Goal: Check status

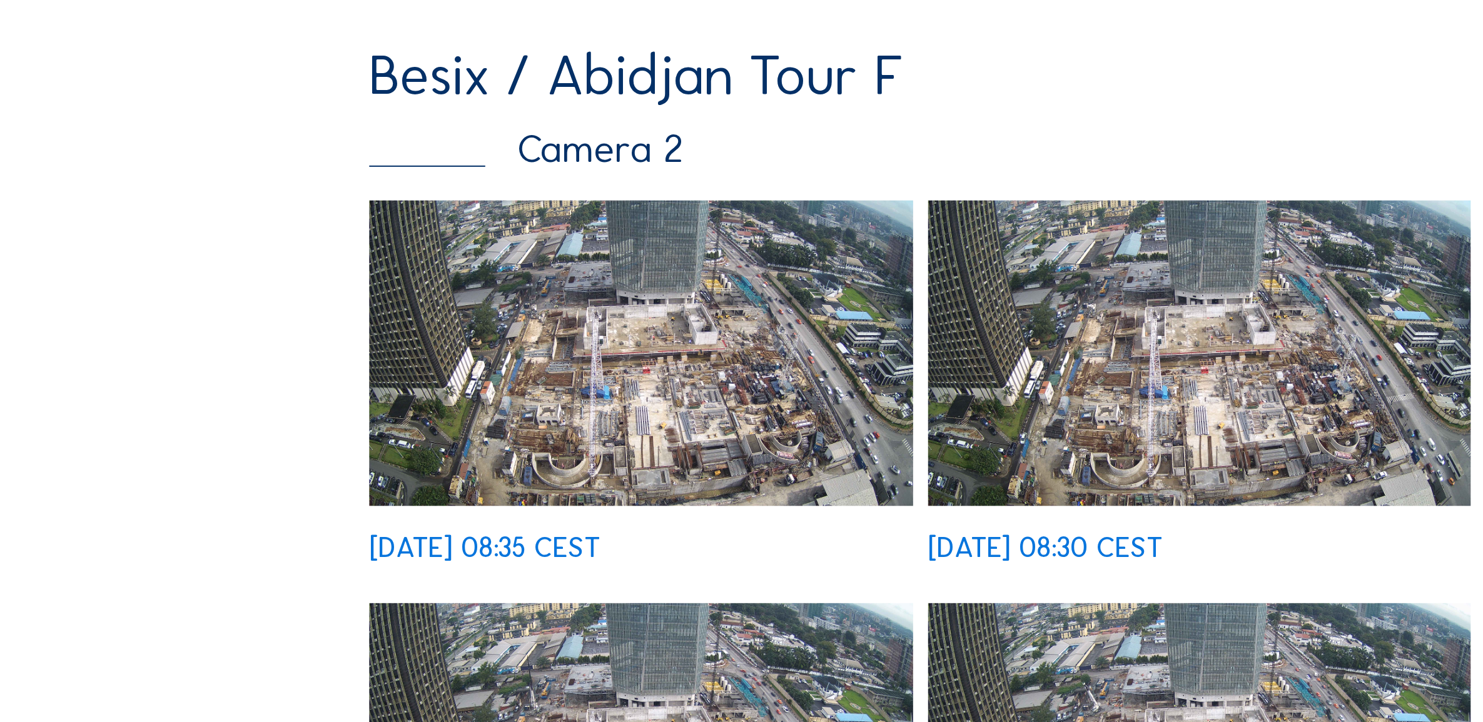
click at [343, 361] on img at bounding box center [321, 334] width 272 height 153
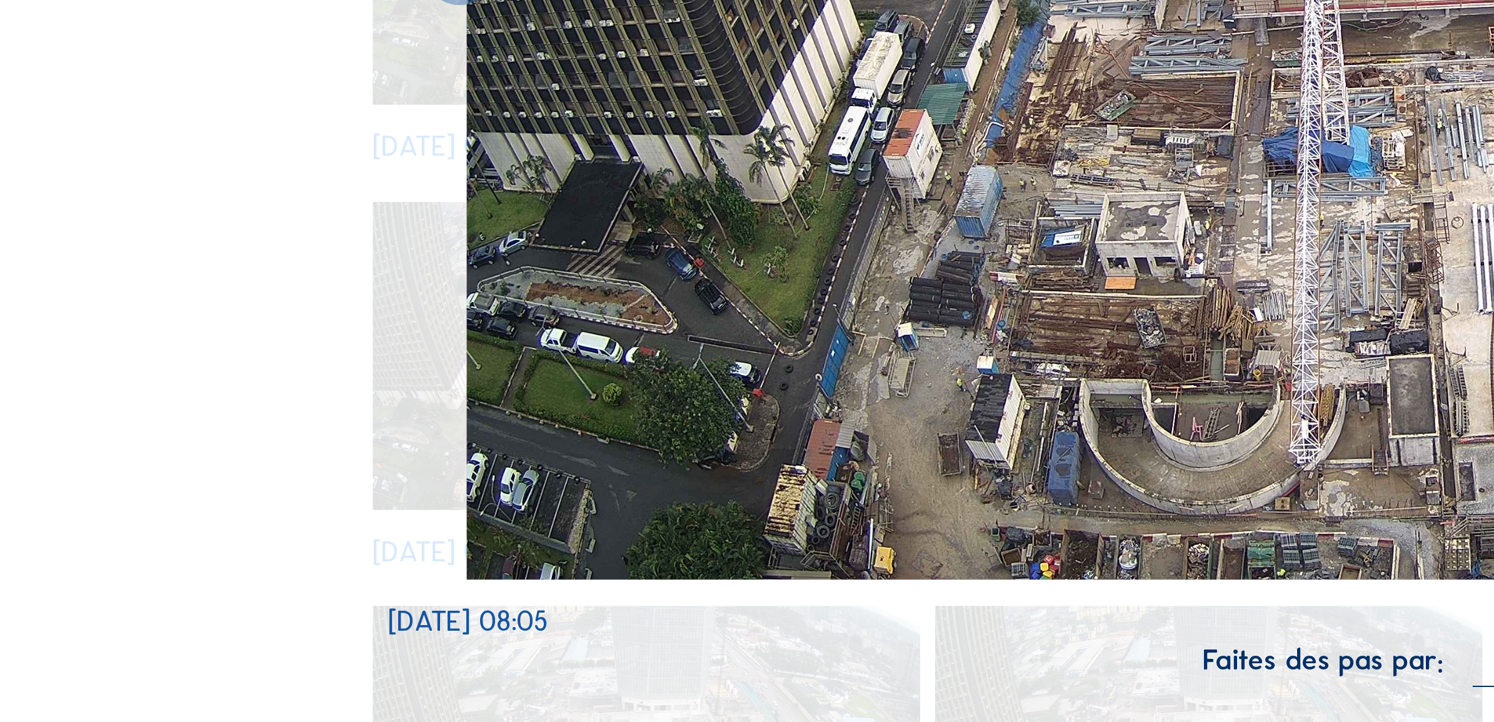
click at [513, 573] on img at bounding box center [747, 362] width 1027 height 578
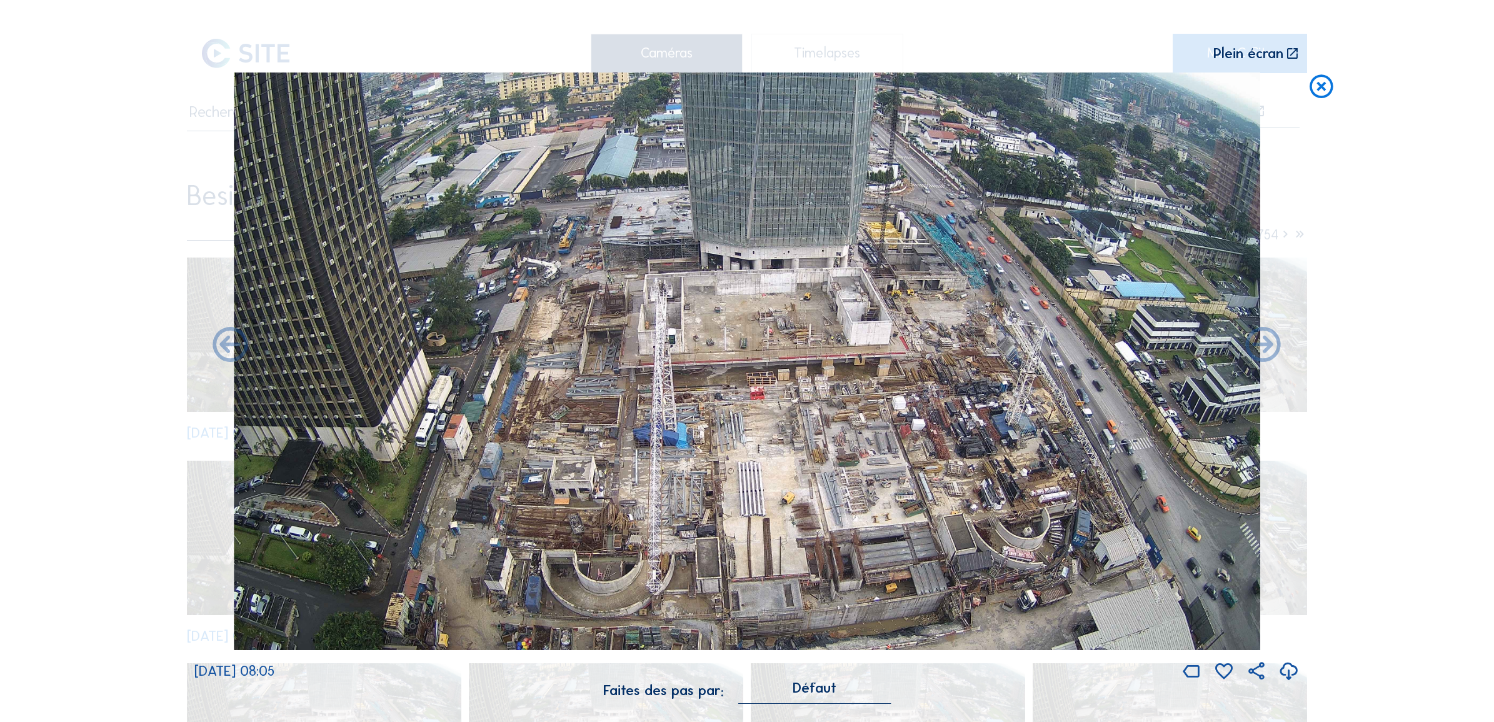
click at [1320, 88] on icon at bounding box center [1321, 87] width 28 height 29
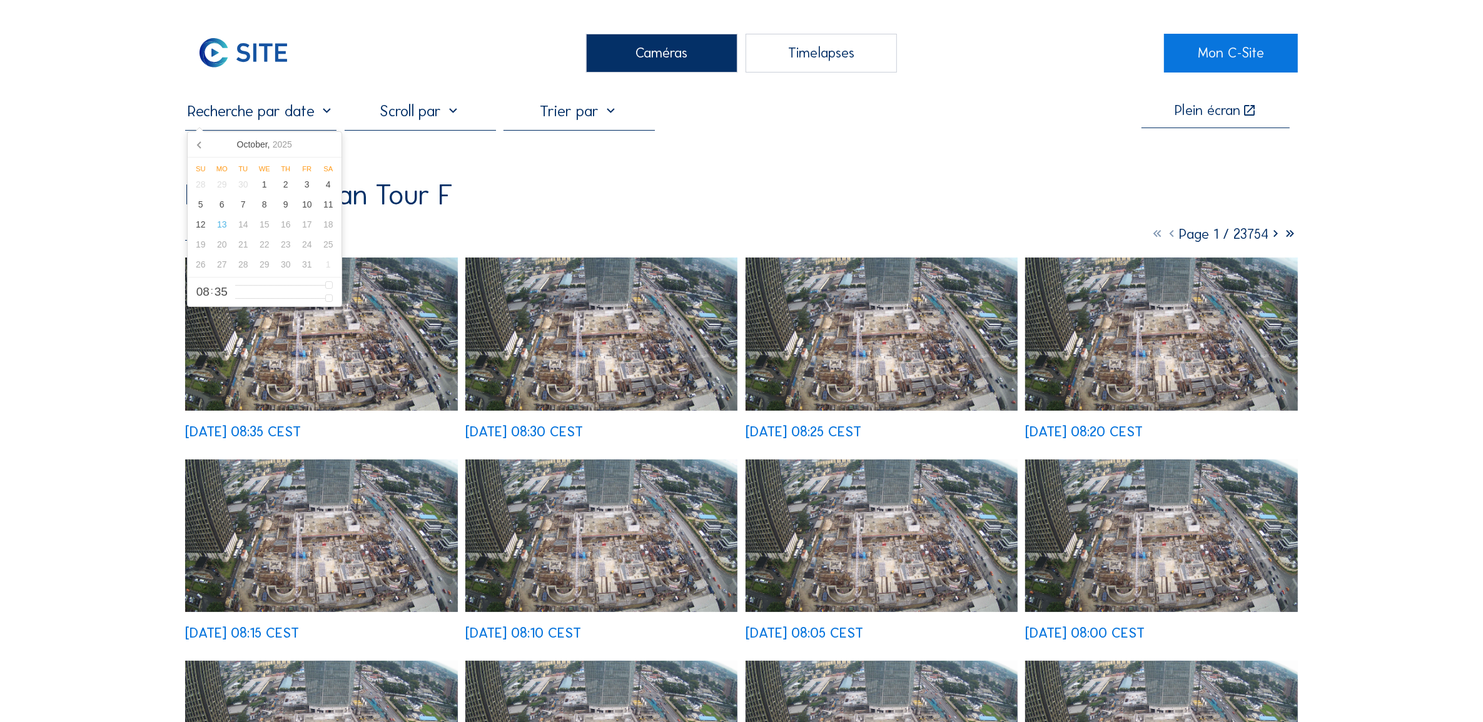
click at [248, 113] on input "text" at bounding box center [260, 110] width 151 height 19
click at [194, 147] on icon at bounding box center [200, 144] width 20 height 20
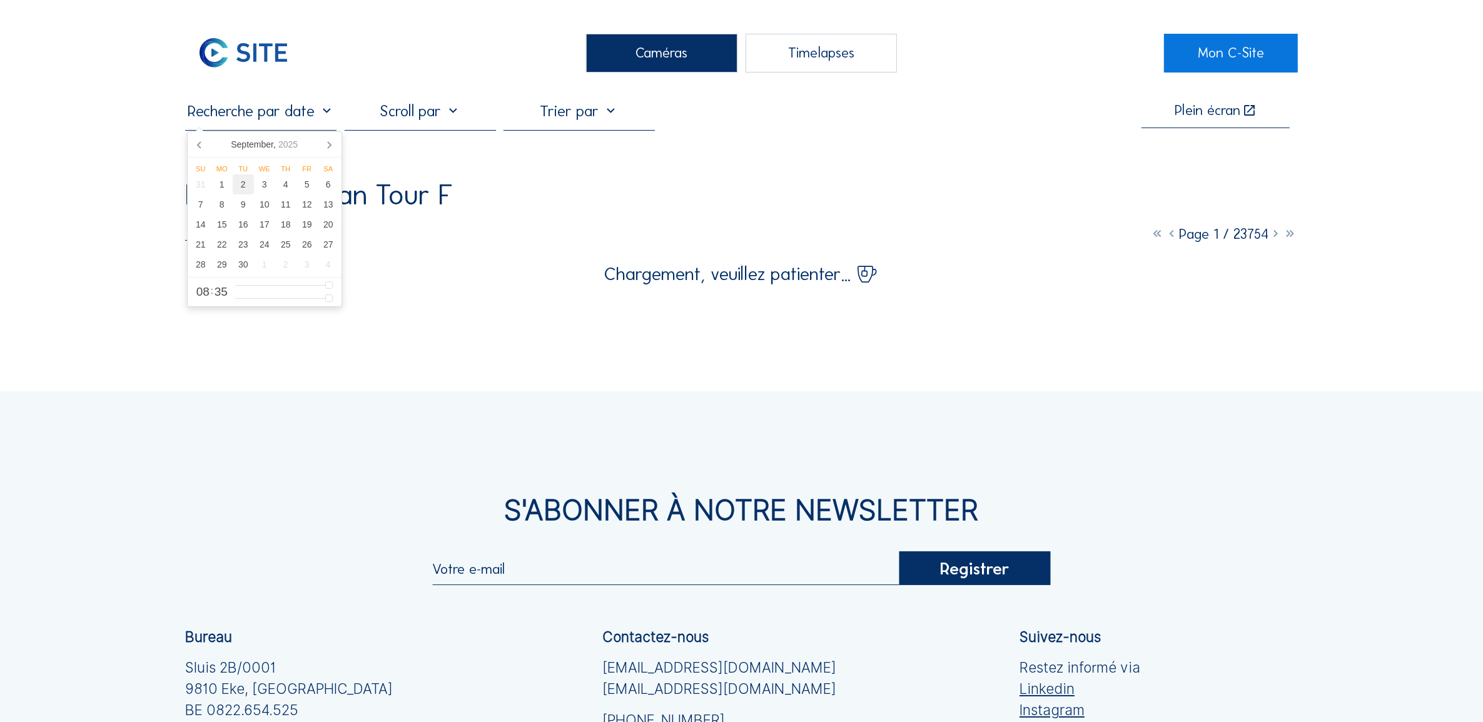
click at [245, 188] on div "2" at bounding box center [243, 184] width 21 height 20
type input "[DATE] 08:35"
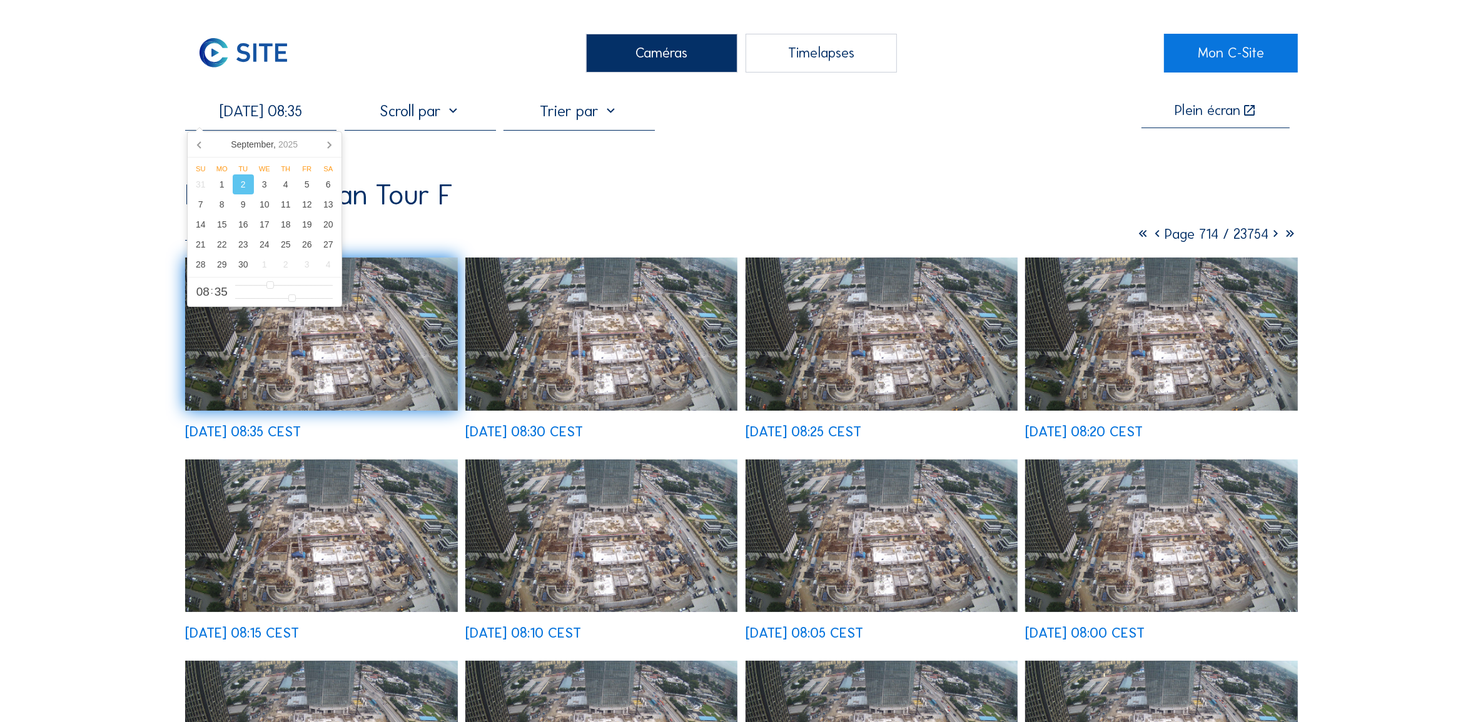
click at [295, 358] on img at bounding box center [321, 334] width 272 height 153
